Goal: Check status: Check status

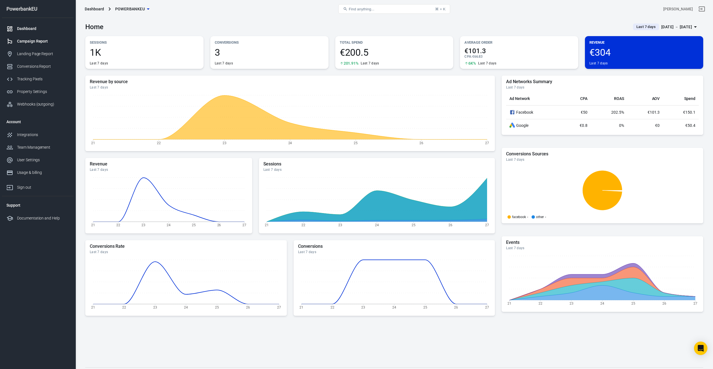
click at [32, 40] on div "Campaign Report" at bounding box center [43, 41] width 52 height 6
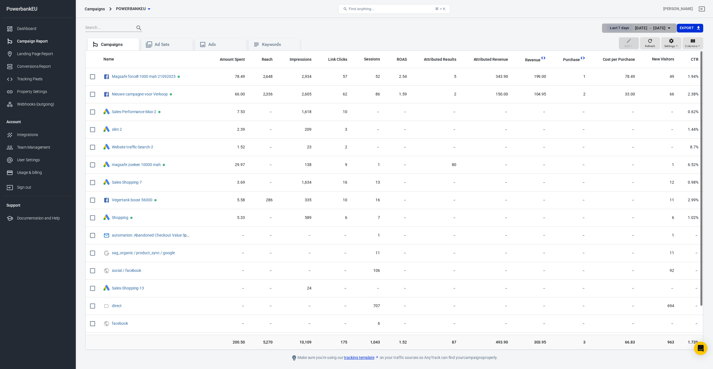
click at [608, 29] on span "Last 7 days" at bounding box center [620, 28] width 24 height 6
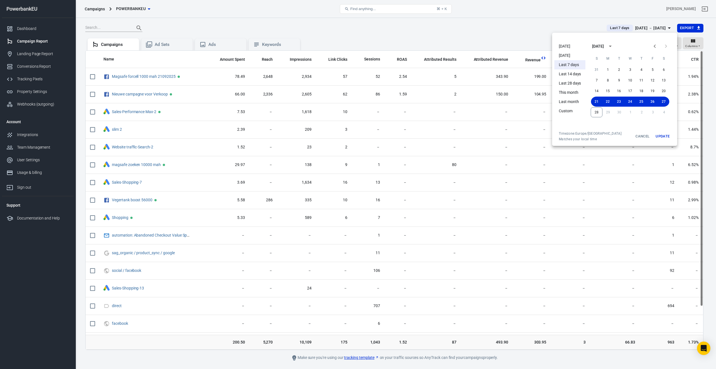
click at [563, 45] on li "[DATE]" at bounding box center [569, 46] width 31 height 9
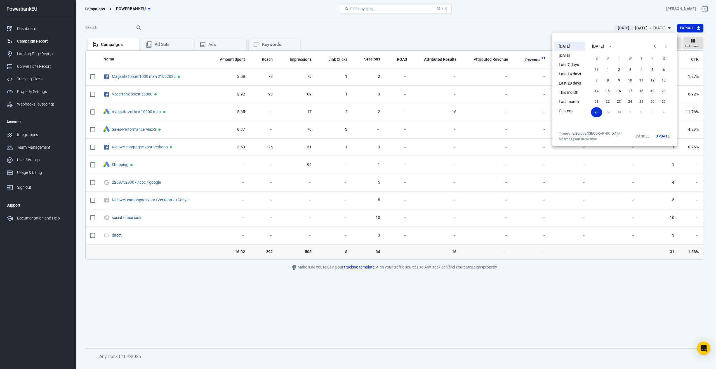
click at [478, 180] on div at bounding box center [358, 184] width 716 height 369
